Goal: Task Accomplishment & Management: Use online tool/utility

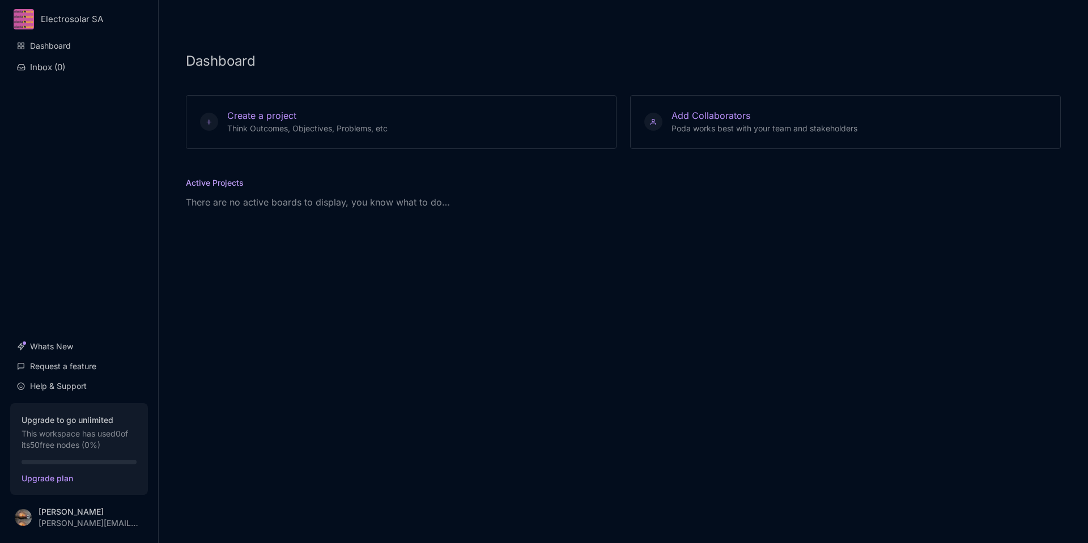
click at [237, 199] on p "There are no active boards to display, you know what to do…" at bounding box center [623, 202] width 875 height 14
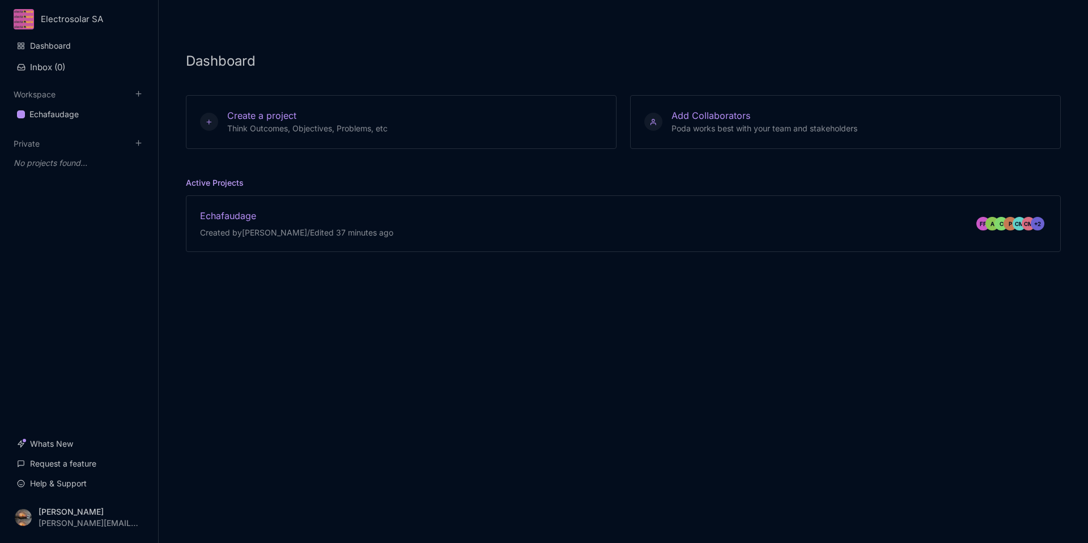
click at [233, 188] on h5 "Active Projects" at bounding box center [215, 187] width 58 height 20
click at [235, 214] on div "Echafaudage" at bounding box center [296, 216] width 193 height 12
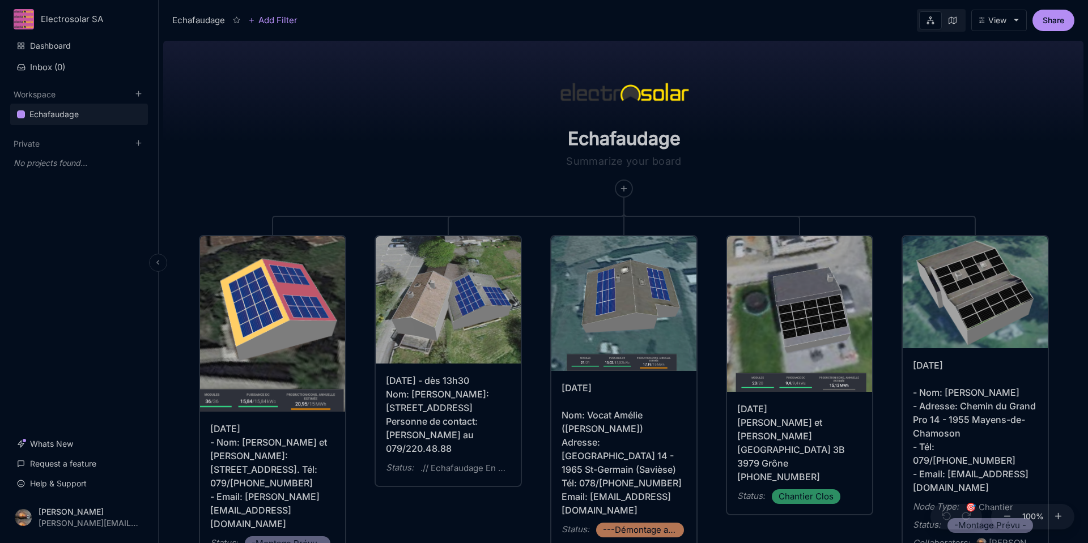
click at [56, 117] on div "Echafaudage" at bounding box center [53, 115] width 49 height 14
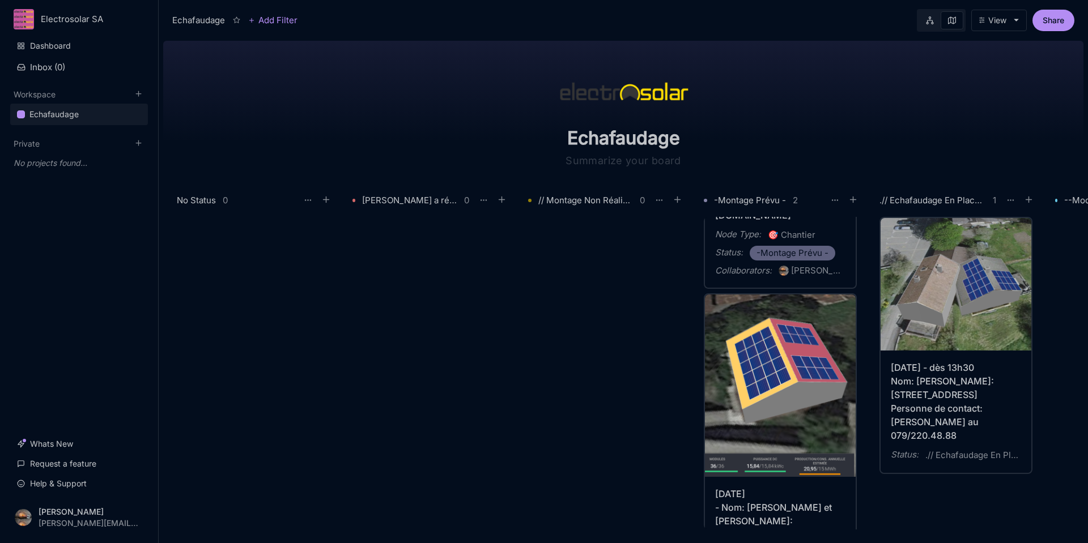
scroll to position [283, 0]
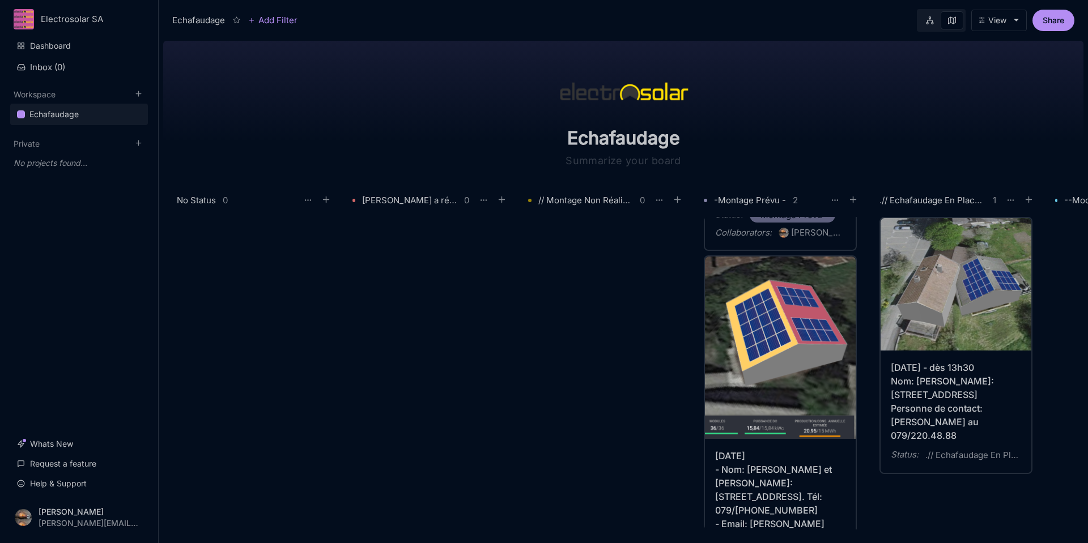
click at [807, 491] on div "[DATE] - Nom: [PERSON_NAME] et [PERSON_NAME]: [STREET_ADDRESS]. Tél: 079/[PHONE…" at bounding box center [780, 503] width 130 height 109
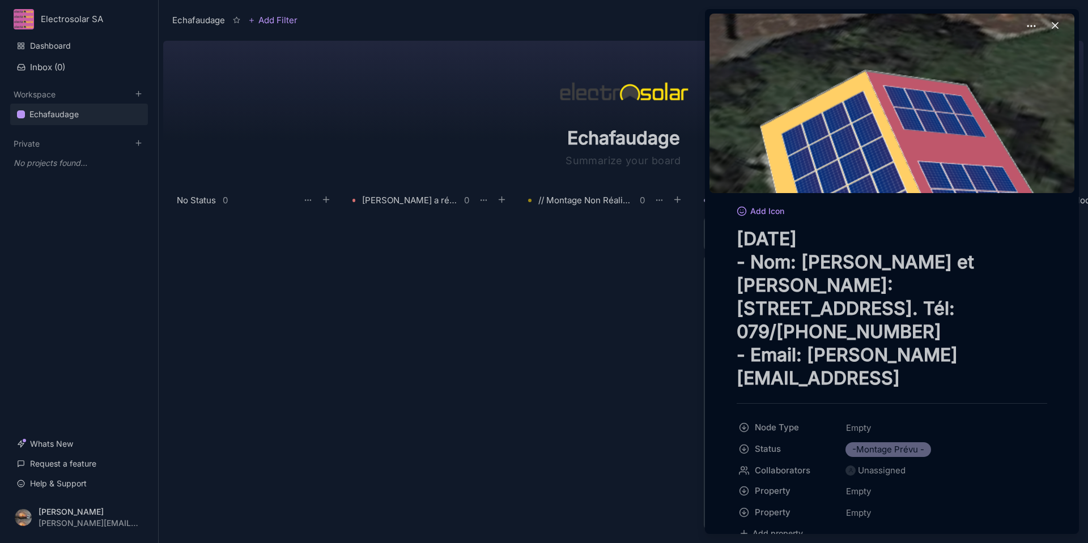
drag, startPoint x: 752, startPoint y: 285, endPoint x: 980, endPoint y: 310, distance: 229.7
click at [981, 310] on textarea "[DATE] - Nom: [PERSON_NAME] et [PERSON_NAME]: [STREET_ADDRESS]. Tél: 079/[PHONE…" at bounding box center [892, 308] width 310 height 163
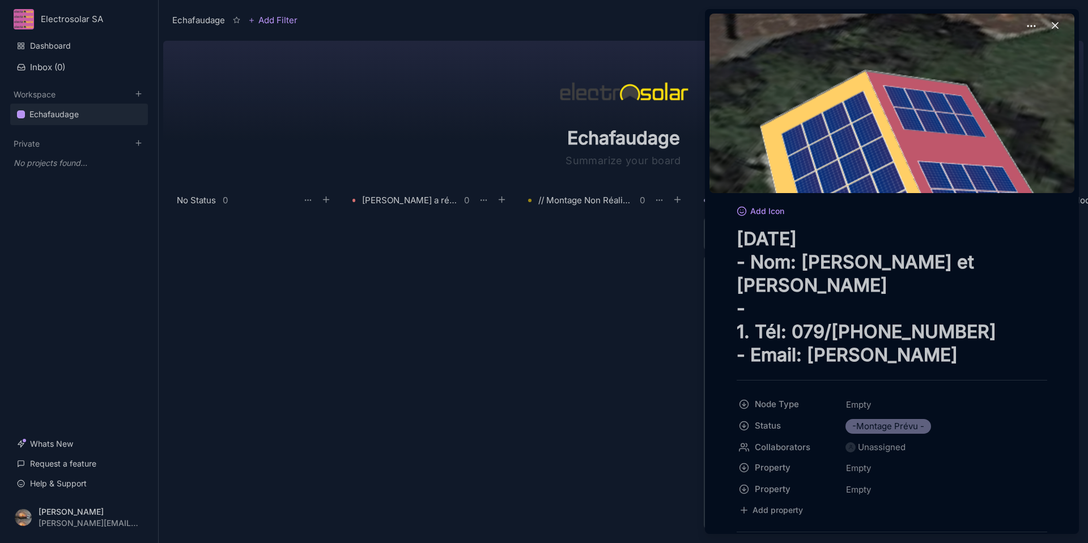
paste textarea "Adresse: Route de Magrappé - 1993 [GEOGRAPHIC_DATA]"
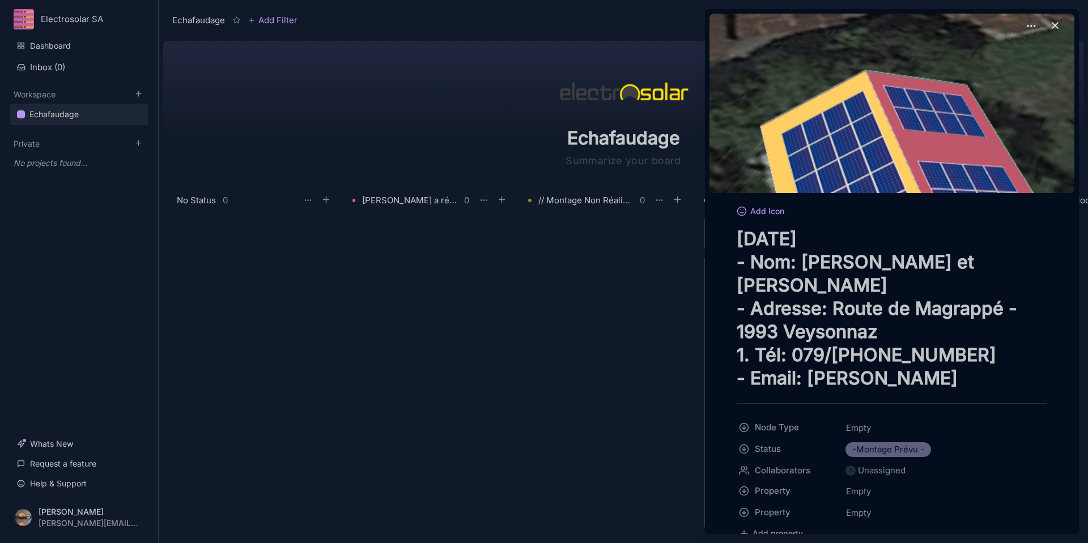
drag, startPoint x: 818, startPoint y: 287, endPoint x: 763, endPoint y: 288, distance: 54.4
click at [758, 288] on textarea "[DATE] - Nom: [PERSON_NAME] et [PERSON_NAME] - Adresse: Route de Magrappé - 199…" at bounding box center [892, 308] width 310 height 163
click at [815, 292] on textarea "[DATE] - Nom: [PERSON_NAME] et [PERSON_NAME] - Adresse: Route de Magrappé - 199…" at bounding box center [892, 308] width 310 height 163
drag, startPoint x: 826, startPoint y: 286, endPoint x: 761, endPoint y: 286, distance: 65.2
click at [761, 286] on textarea "[DATE] - Nom: [PERSON_NAME] et [PERSON_NAME] - Adresse: Route de Magrappé - 199…" at bounding box center [892, 308] width 310 height 163
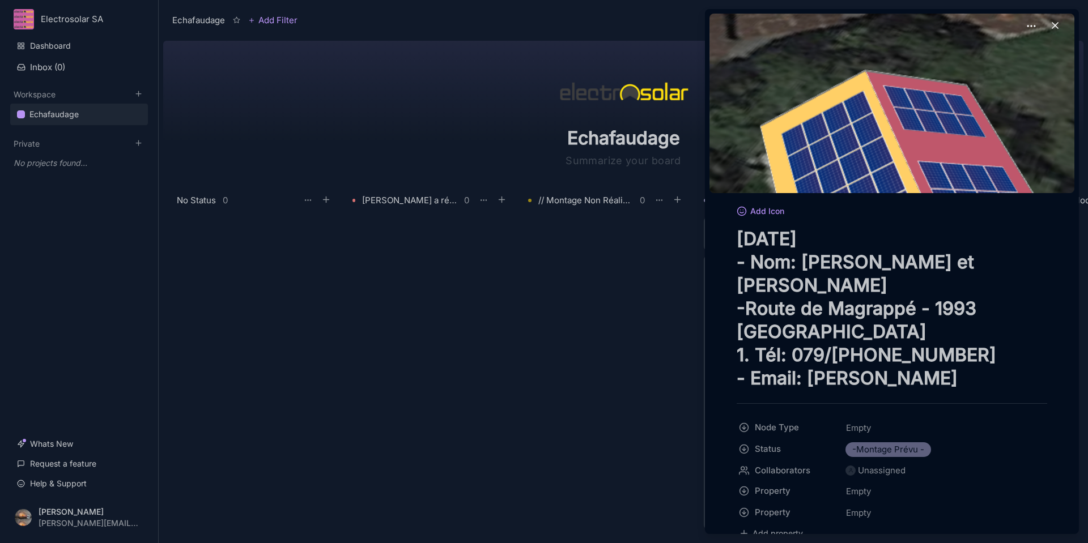
click at [920, 285] on textarea "[DATE] - Nom: [PERSON_NAME] et [PERSON_NAME] -Route de Magrappé - 1993 [GEOGRAP…" at bounding box center [892, 308] width 310 height 163
type textarea "[DATE] - Nom: [PERSON_NAME] et [PERSON_NAME] -Route de Magrappé 3 - 1993 [GEOGR…"
click at [607, 377] on div at bounding box center [544, 271] width 1088 height 543
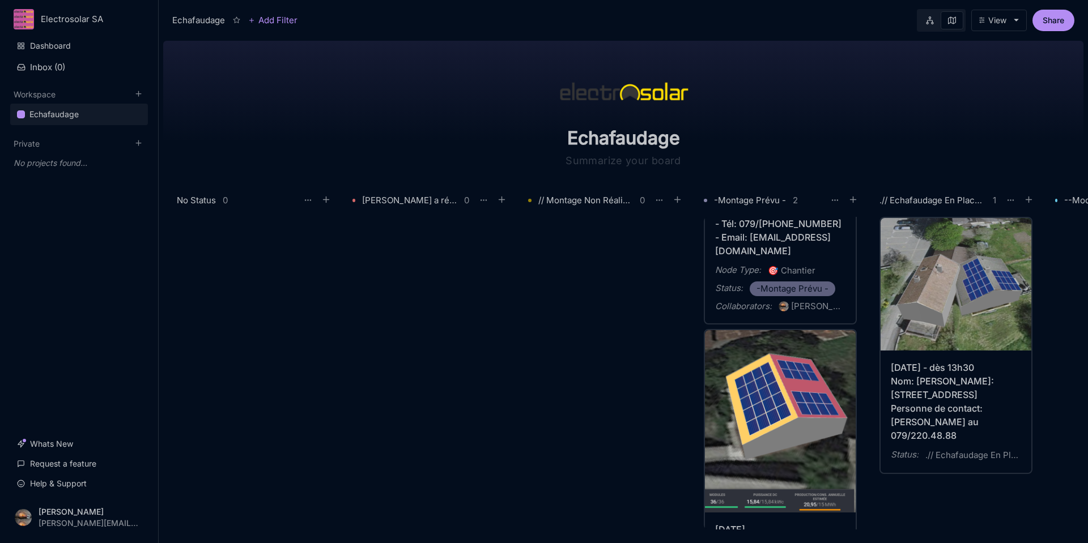
scroll to position [339, 0]
